Goal: Register for event/course

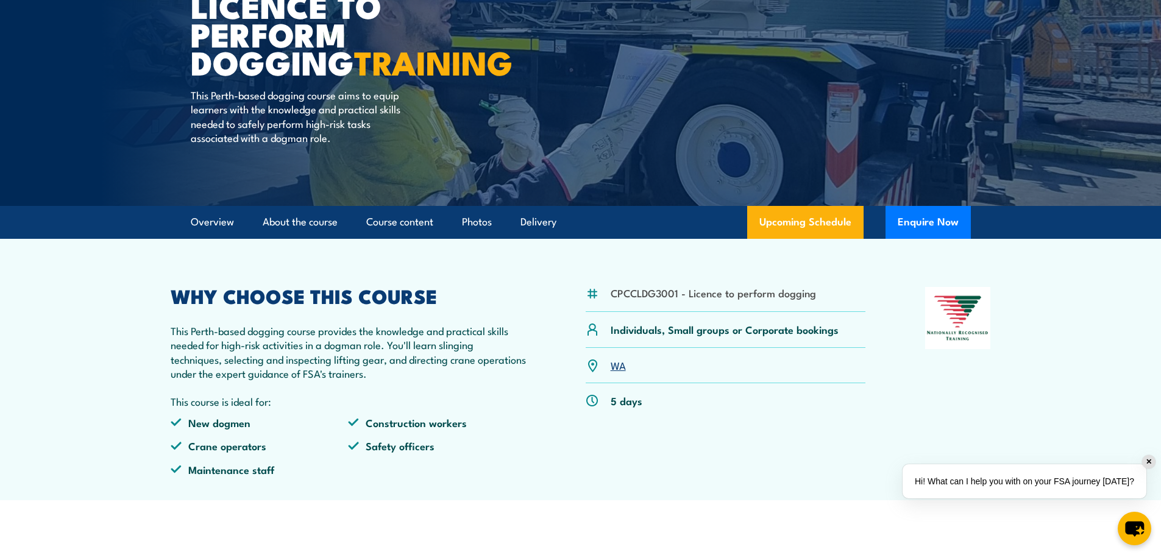
scroll to position [122, 0]
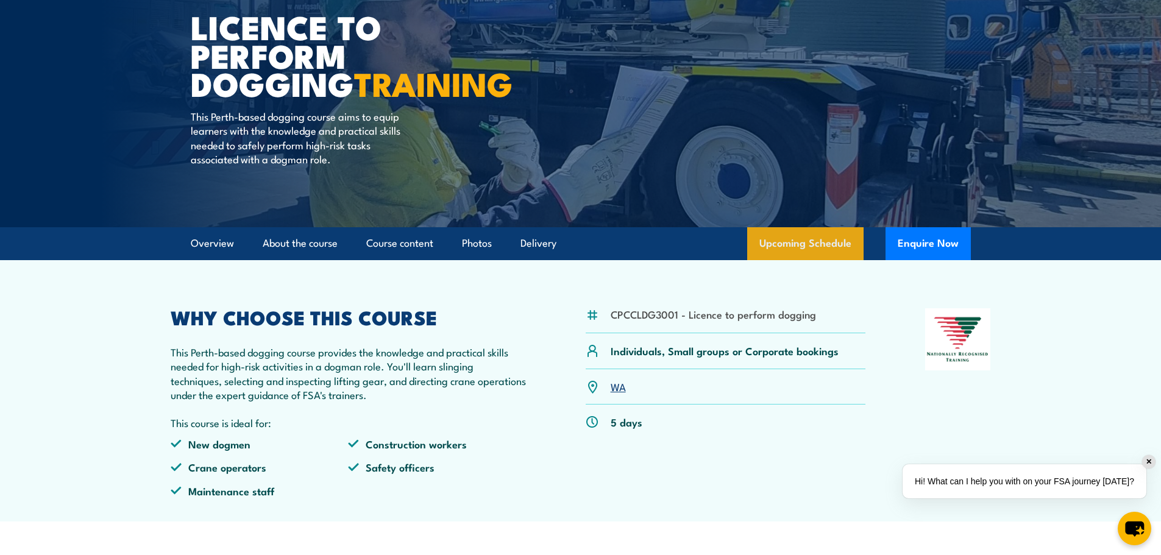
click at [806, 252] on link "Upcoming Schedule" at bounding box center [805, 243] width 116 height 33
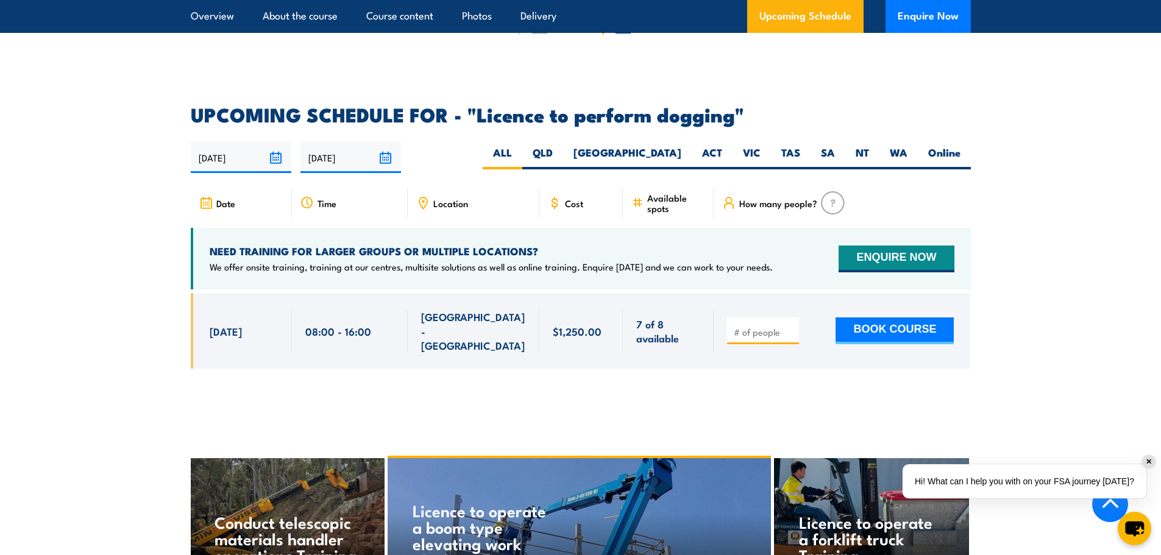
scroll to position [1734, 0]
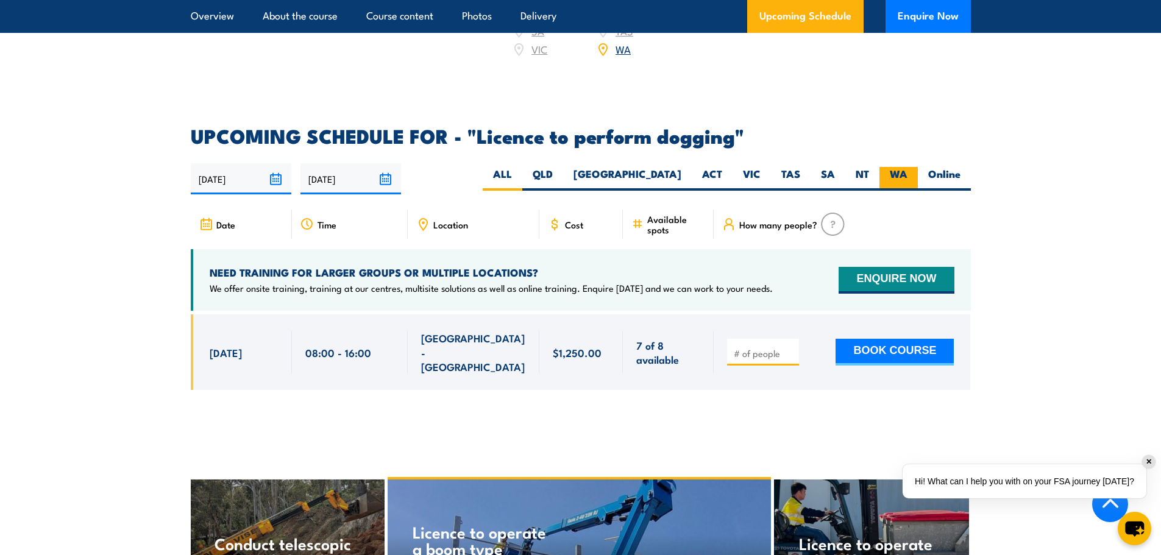
click at [900, 167] on label "WA" at bounding box center [898, 179] width 38 height 24
click at [907, 167] on input "WA" at bounding box center [911, 171] width 8 height 8
radio input "true"
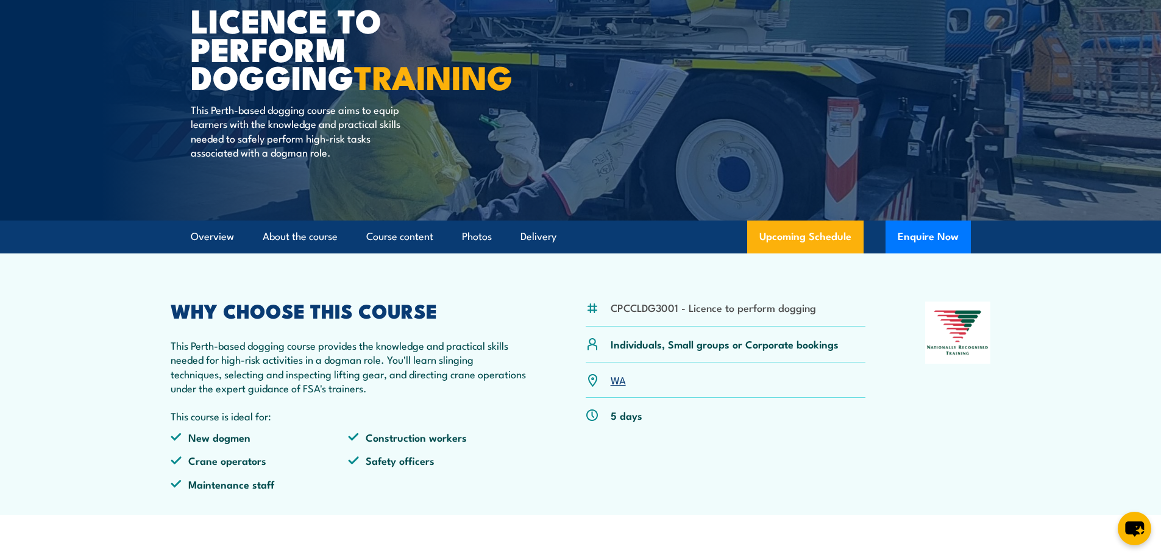
scroll to position [122, 0]
